Goal: Use online tool/utility: Utilize a website feature to perform a specific function

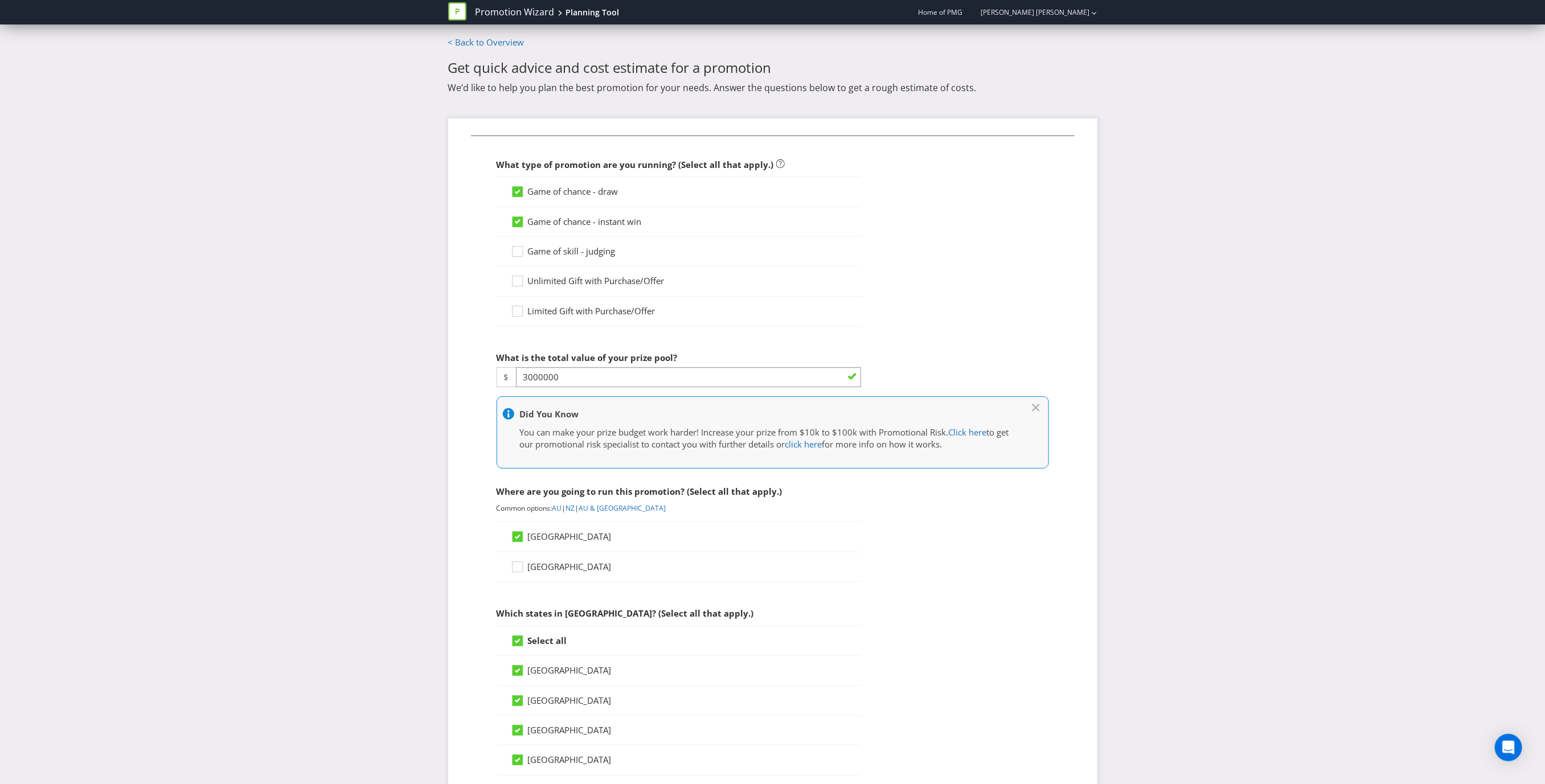
click at [619, 381] on input "3000000" at bounding box center [689, 377] width 345 height 20
drag, startPoint x: 619, startPoint y: 381, endPoint x: 446, endPoint y: 381, distance: 173.0
drag, startPoint x: 527, startPoint y: 380, endPoint x: 541, endPoint y: 380, distance: 14.0
click at [541, 380] on input "400000" at bounding box center [689, 377] width 345 height 20
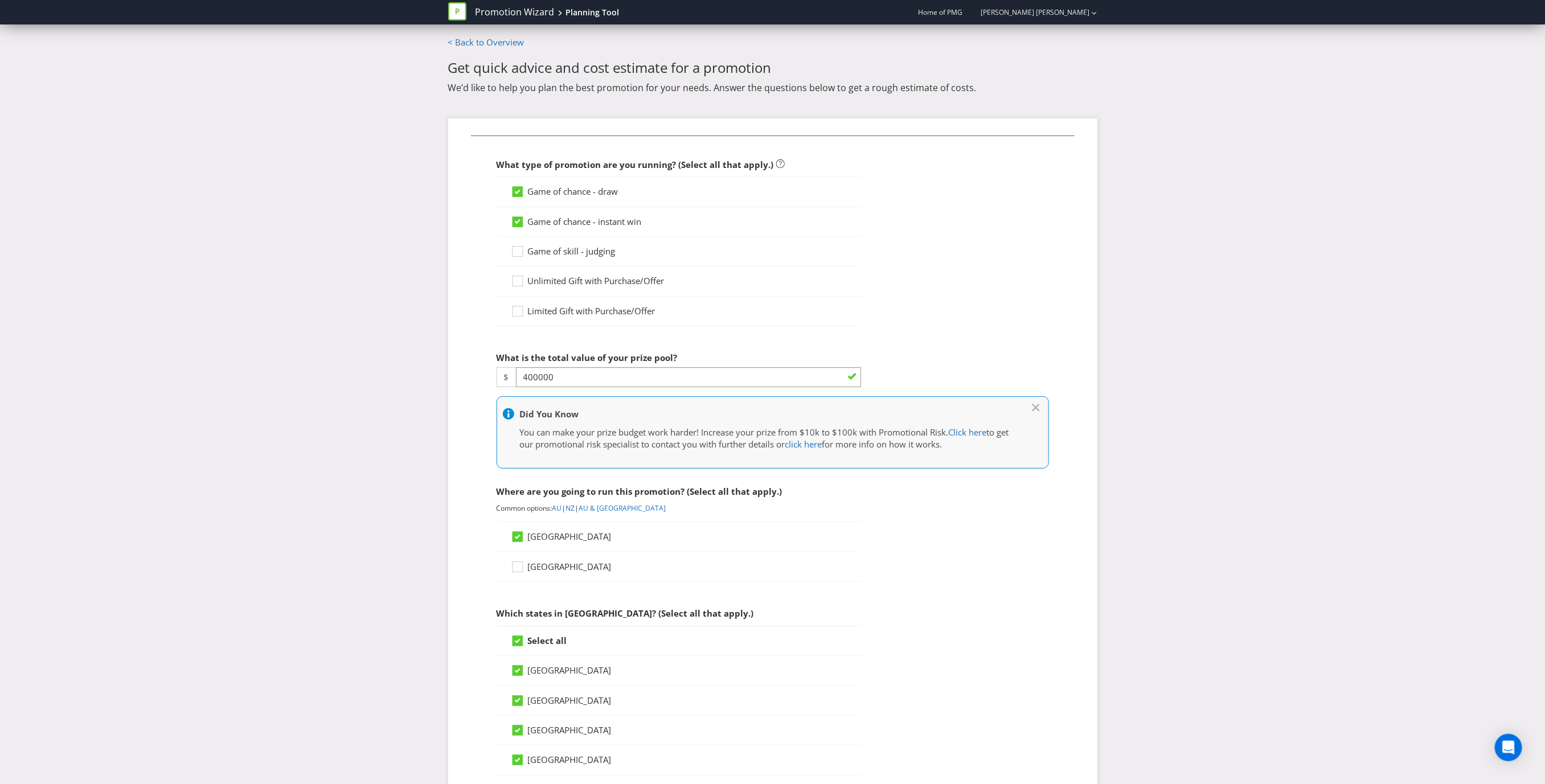
click at [573, 384] on input "400000" at bounding box center [689, 377] width 345 height 20
drag, startPoint x: 573, startPoint y: 384, endPoint x: 486, endPoint y: 384, distance: 87.0
drag, startPoint x: 578, startPoint y: 386, endPoint x: 449, endPoint y: 379, distance: 129.2
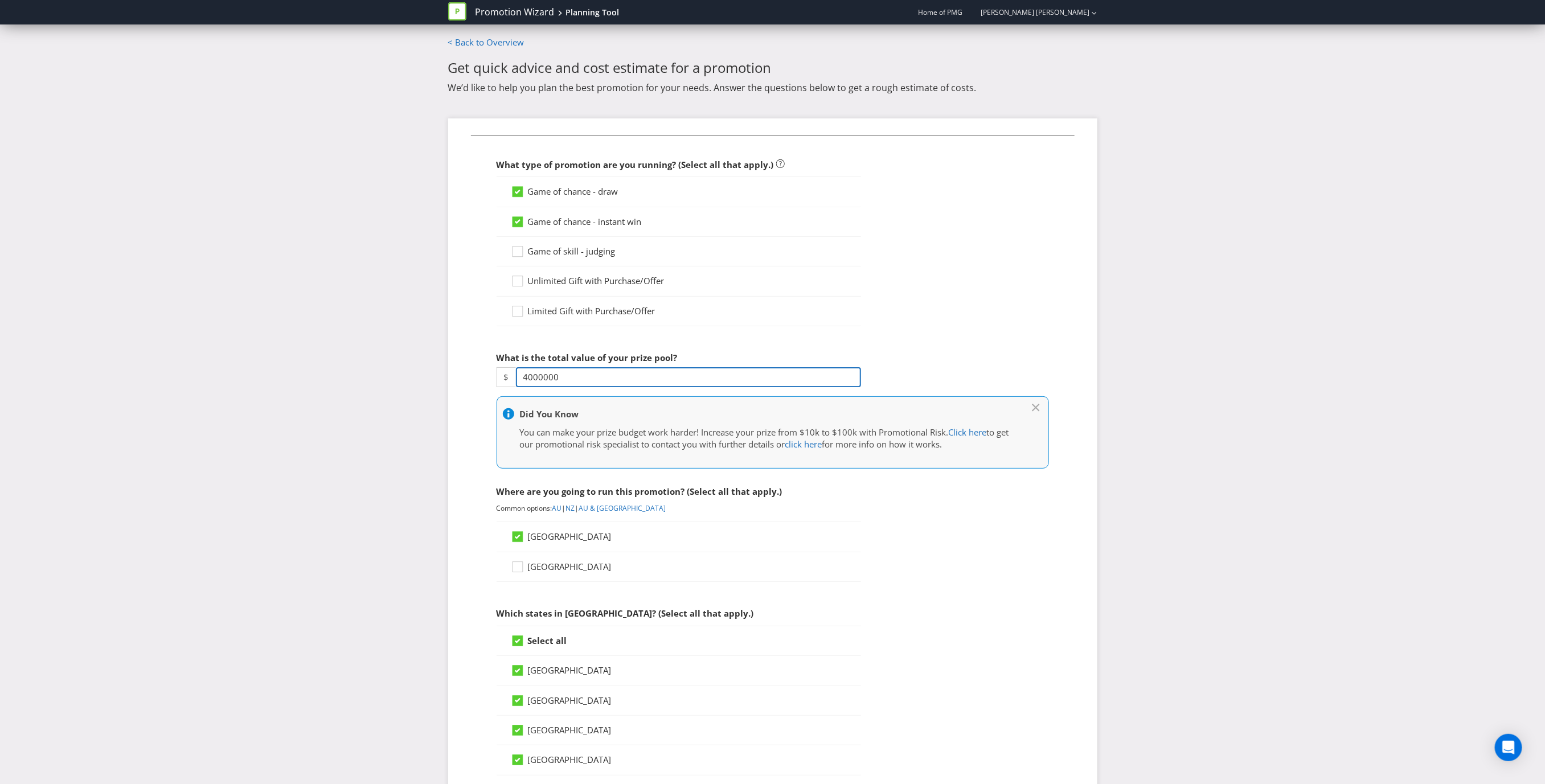
drag, startPoint x: 562, startPoint y: 380, endPoint x: 474, endPoint y: 380, distance: 88.0
type input "2000000"
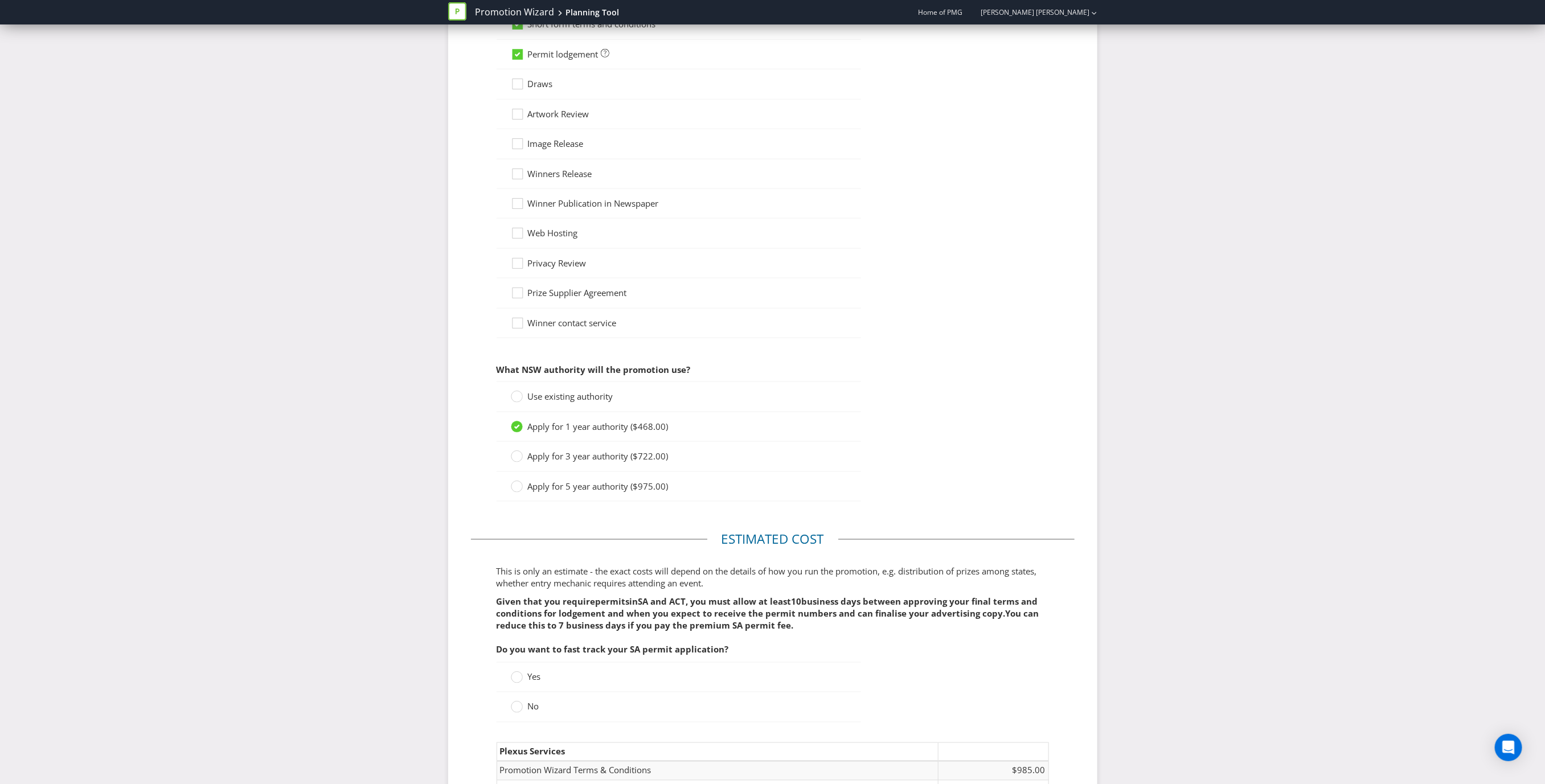
scroll to position [1270, 0]
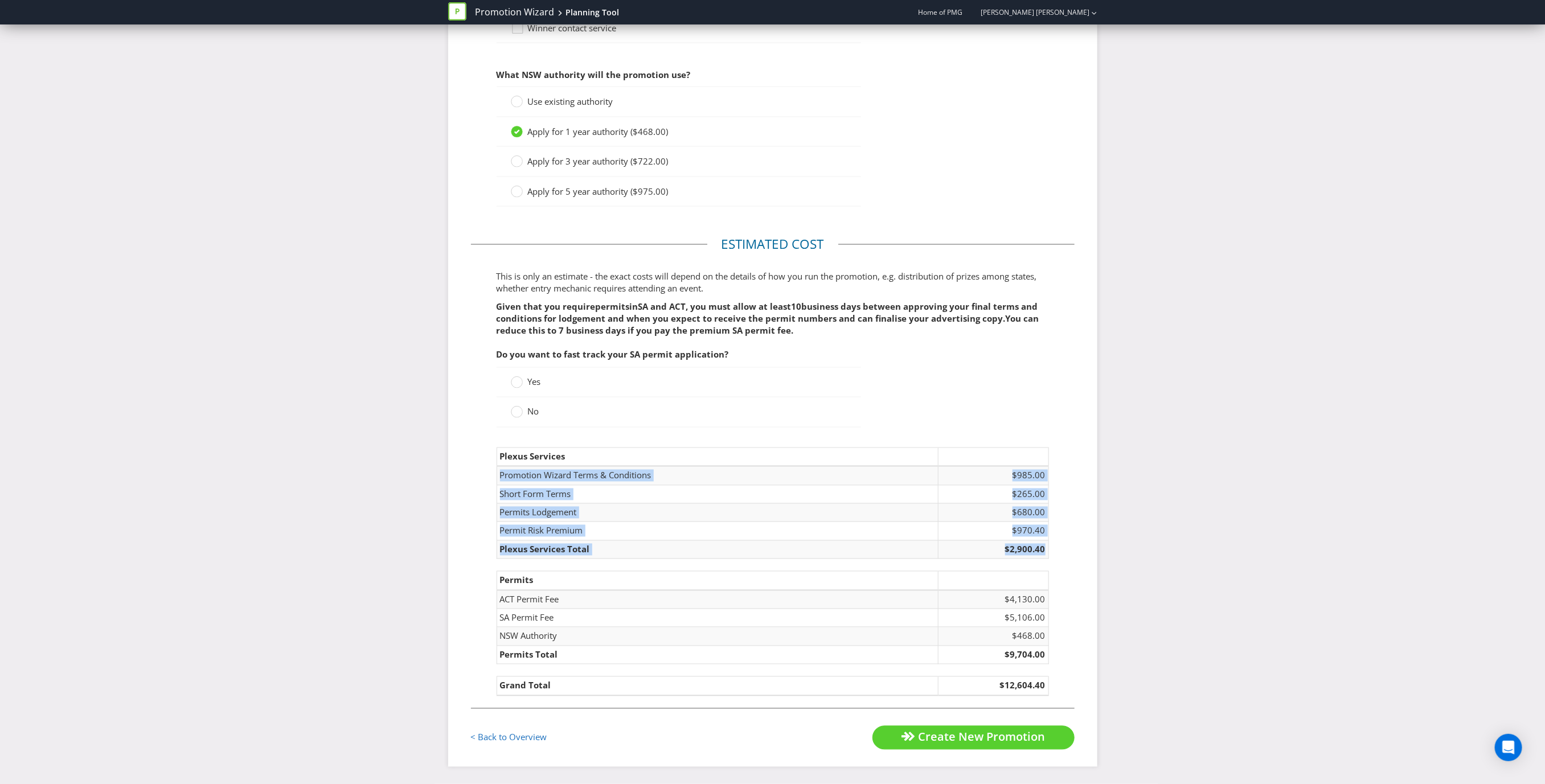
drag, startPoint x: 500, startPoint y: 461, endPoint x: 1053, endPoint y: 651, distance: 584.7
click at [1053, 651] on fieldset "Estimated cost This is only an estimate - the exact costs will depend on the de…" at bounding box center [773, 471] width 603 height 473
copy table "Promotion Wizard Terms & Conditions $985.00 Short Form Terms $265.00 Permits Lo…"
